Goal: Find specific page/section: Find specific page/section

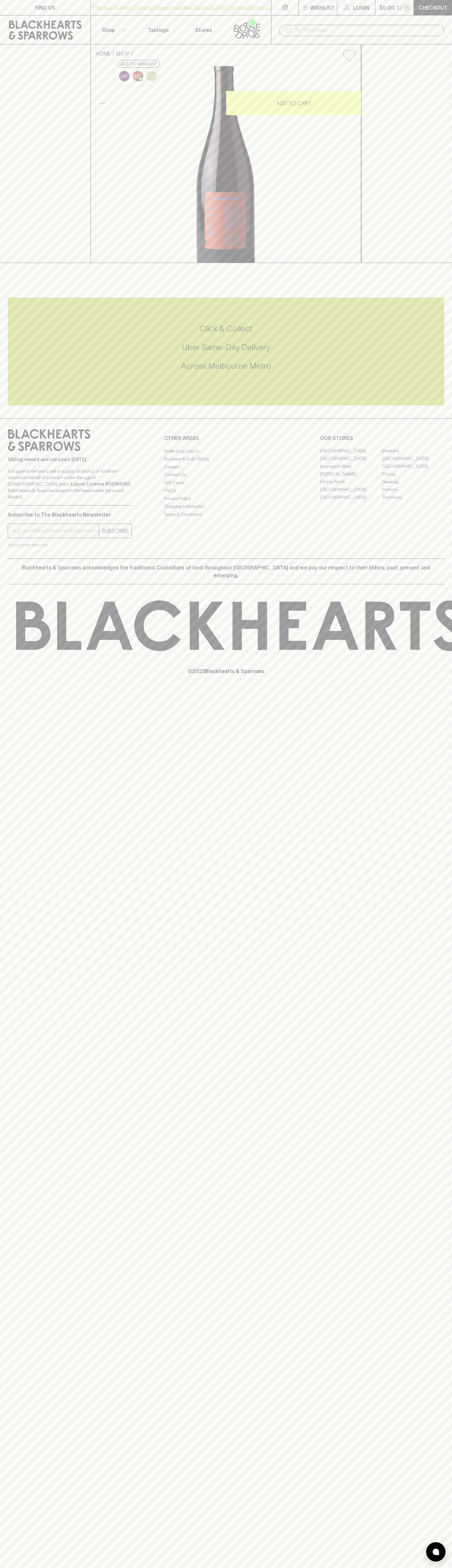
click at [359, 4] on p "Login" at bounding box center [361, 7] width 16 height 8
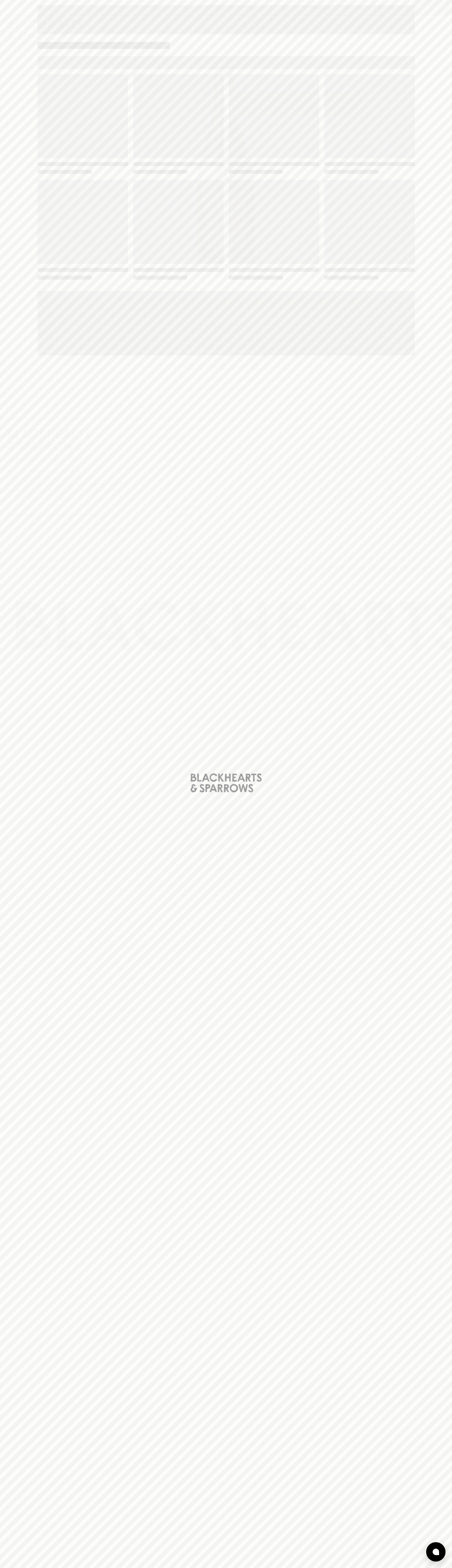
click at [447, 650] on div "Loading" at bounding box center [226, 784] width 452 height 1568
click at [103, 1567] on html "FIND US | No Bad Bottles | Sibling Owned and Run Since [DATE] | No Bad Bottles …" at bounding box center [226, 784] width 452 height 1568
click at [20, 1261] on div "Loading" at bounding box center [226, 784] width 452 height 1568
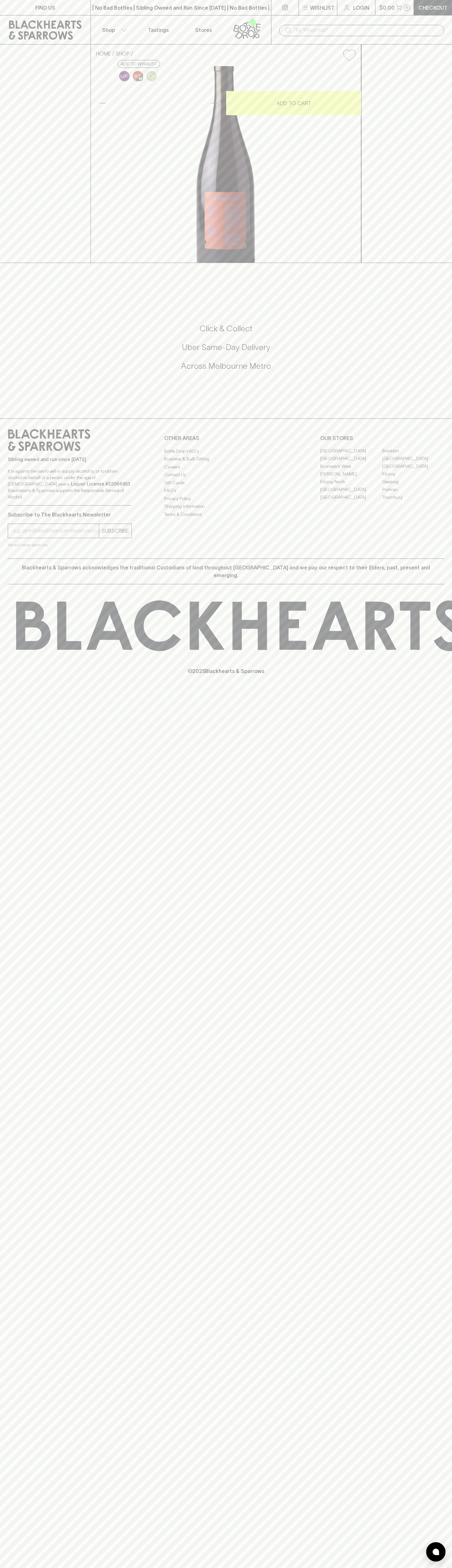
click at [413, 455] on link "Braddon" at bounding box center [413, 451] width 62 height 8
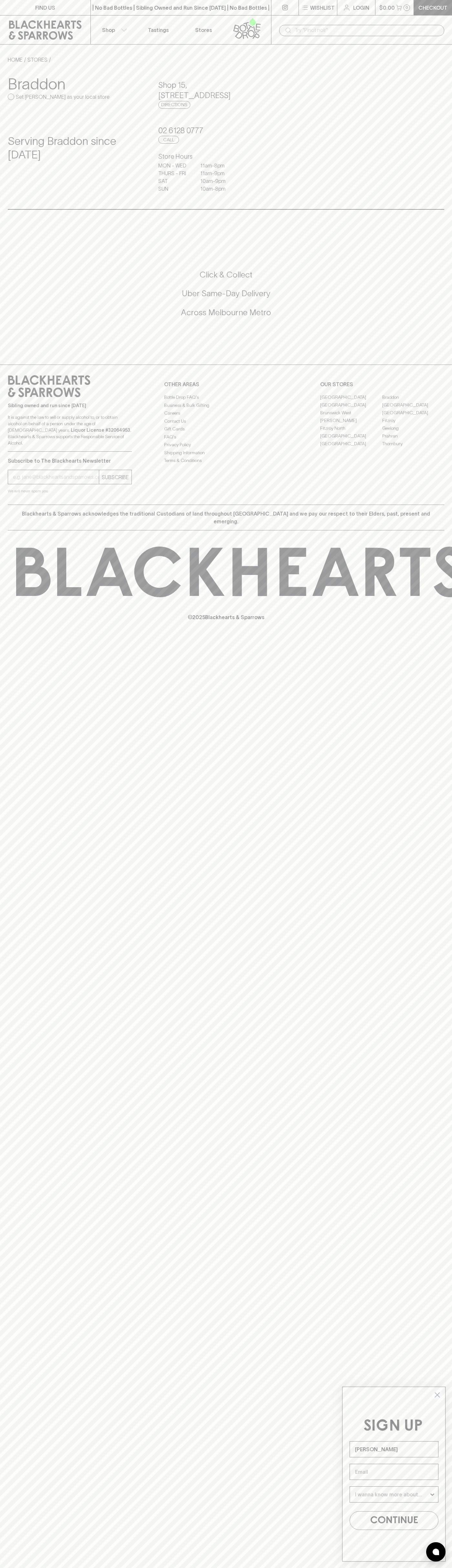
type input "John Smith"
